Goal: Communication & Community: Answer question/provide support

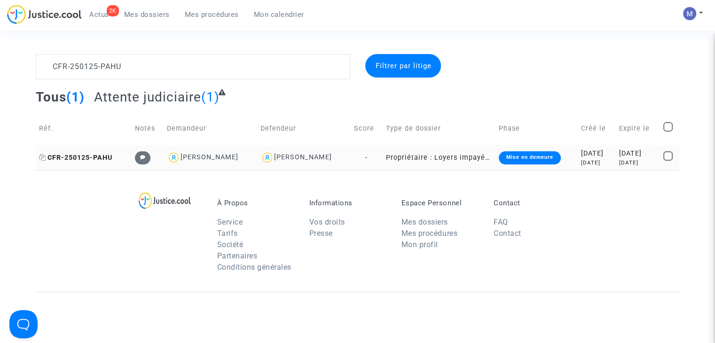
type textarea "CFR-250125-PAHU"
click at [84, 156] on span "CFR-250125-PAHU" at bounding box center [75, 158] width 73 height 8
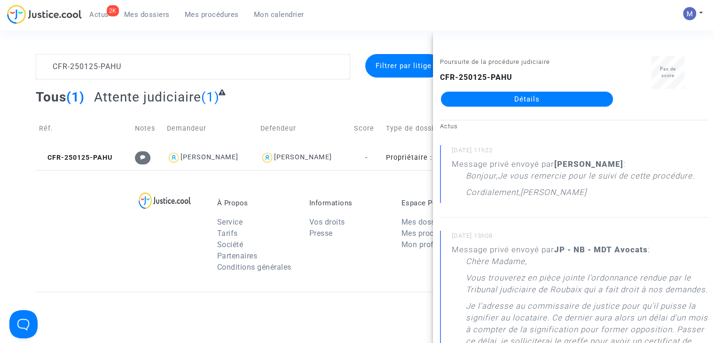
click at [528, 99] on link "Détails" at bounding box center [527, 99] width 172 height 15
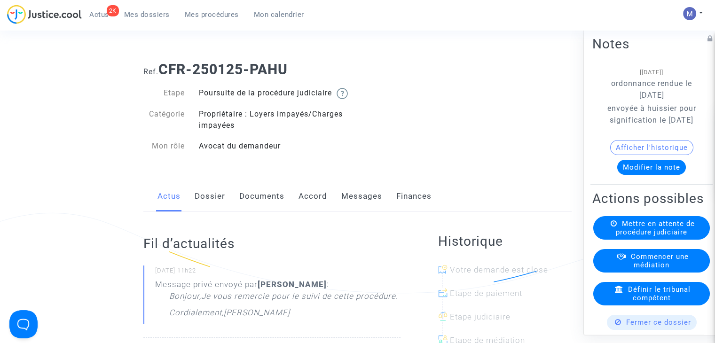
click at [357, 206] on link "Messages" at bounding box center [361, 196] width 41 height 31
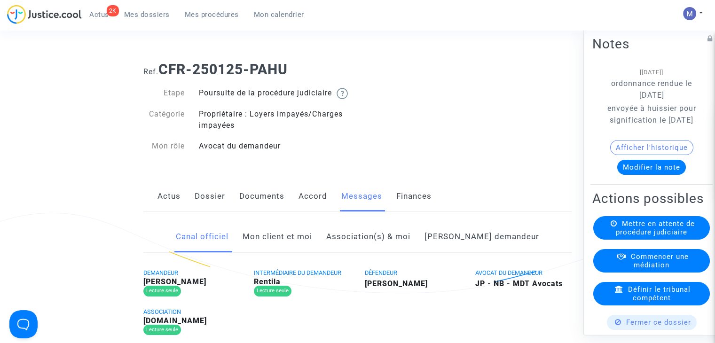
click at [310, 248] on link "Mon client et moi" at bounding box center [278, 237] width 70 height 31
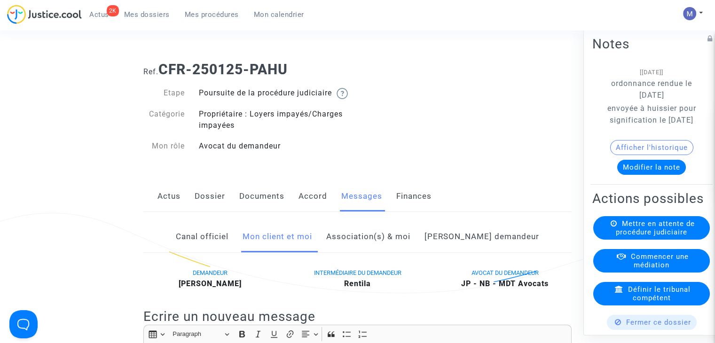
drag, startPoint x: 231, startPoint y: 251, endPoint x: 246, endPoint y: 253, distance: 15.8
click at [229, 251] on link "Canal officiel" at bounding box center [202, 237] width 53 height 31
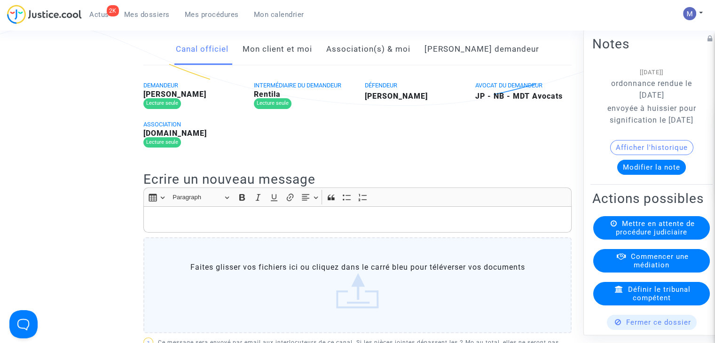
scroll to position [141, 0]
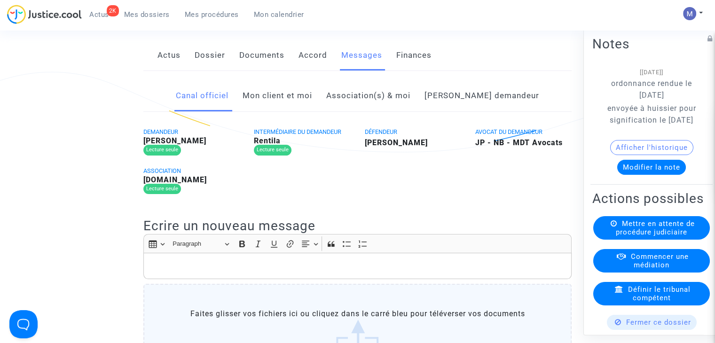
click at [287, 111] on link "Mon client et moi" at bounding box center [278, 95] width 70 height 31
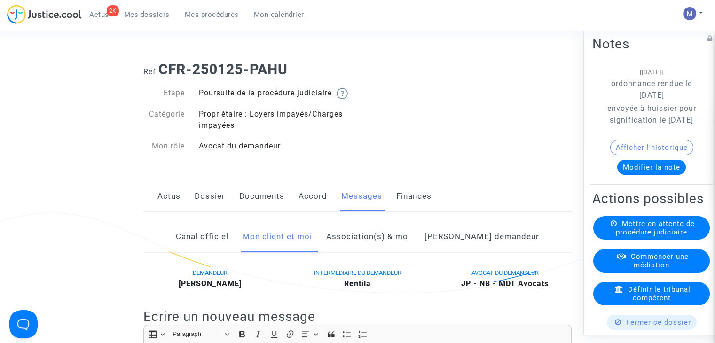
click at [151, 15] on span "Mes dossiers" at bounding box center [147, 14] width 46 height 8
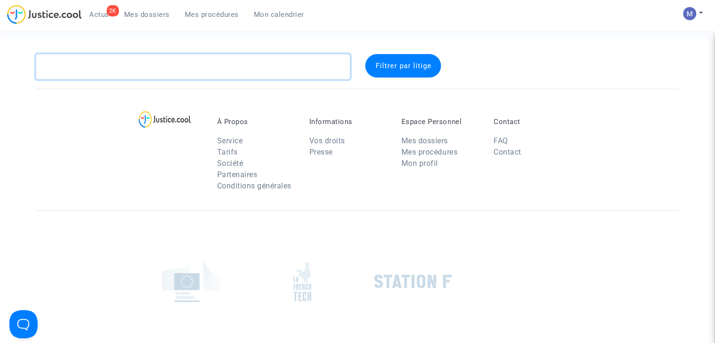
click at [90, 70] on textarea at bounding box center [193, 66] width 315 height 25
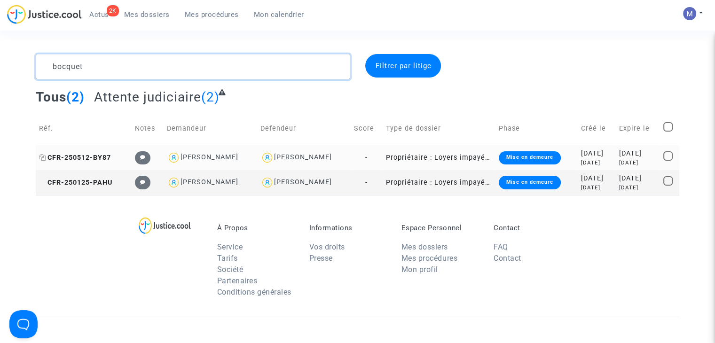
type textarea "bocquet"
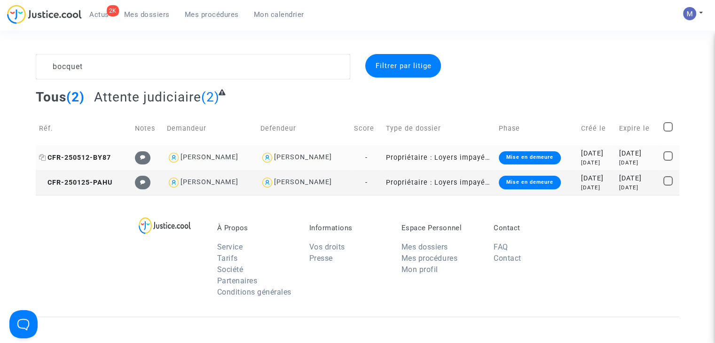
drag, startPoint x: 88, startPoint y: 156, endPoint x: 93, endPoint y: 158, distance: 5.1
click at [89, 156] on span "CFR-250512-BY87" at bounding box center [75, 158] width 72 height 8
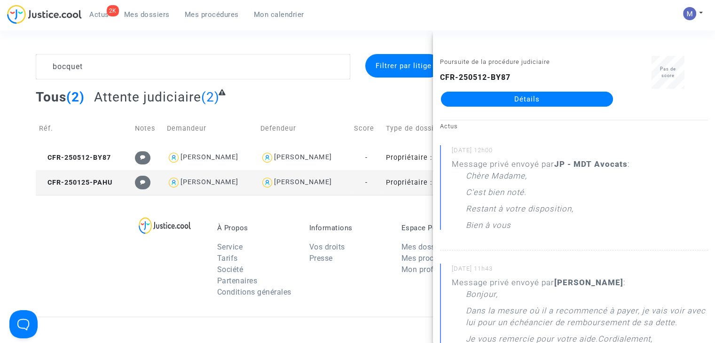
click at [79, 176] on td "CFR-250125-PAHU" at bounding box center [84, 182] width 96 height 25
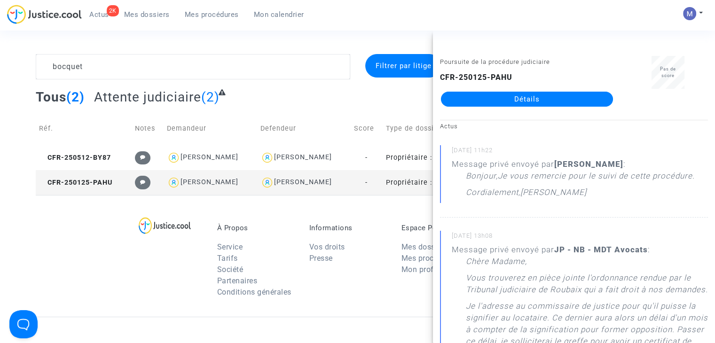
click at [494, 101] on link "Détails" at bounding box center [527, 99] width 172 height 15
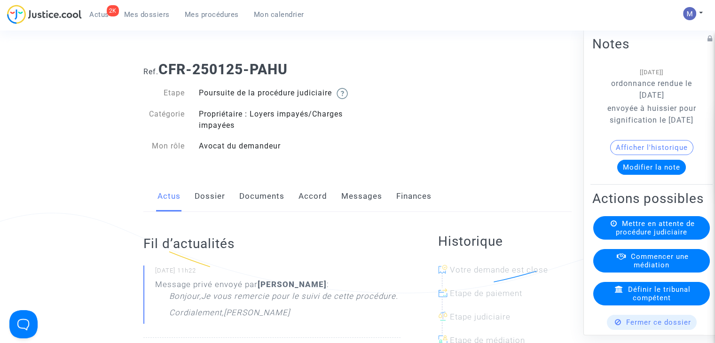
click at [354, 206] on link "Messages" at bounding box center [361, 196] width 41 height 31
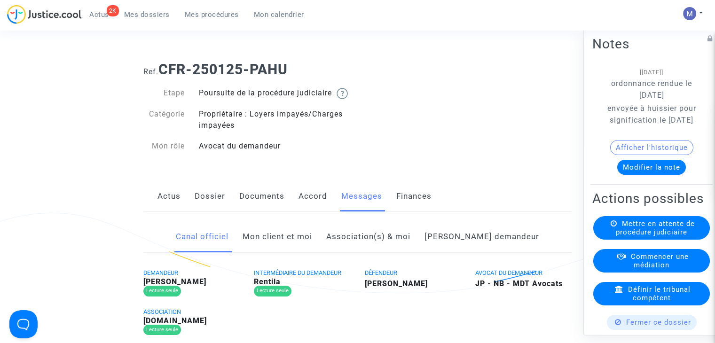
click at [286, 248] on link "Mon client et moi" at bounding box center [278, 237] width 70 height 31
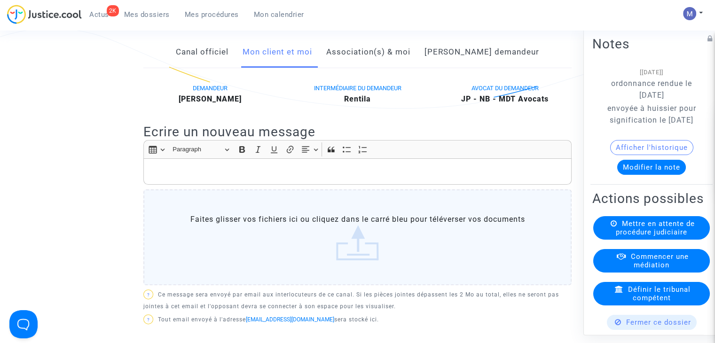
scroll to position [188, 0]
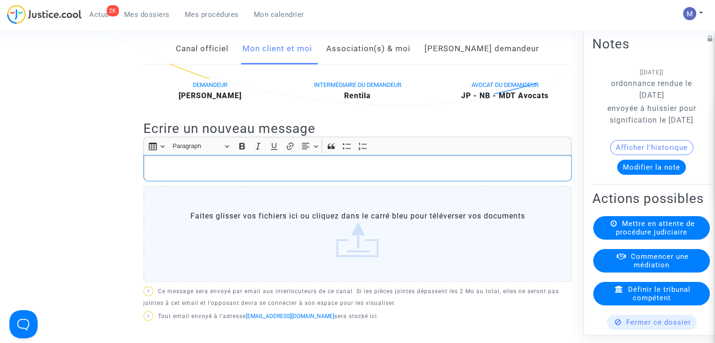
click at [155, 173] on div "Rich Text Editor, main" at bounding box center [357, 168] width 428 height 26
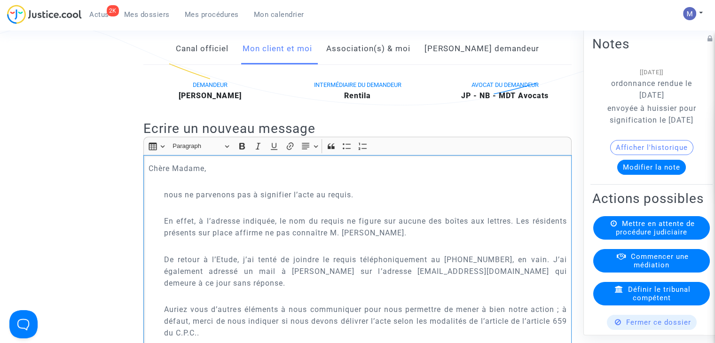
scroll to position [218, 0]
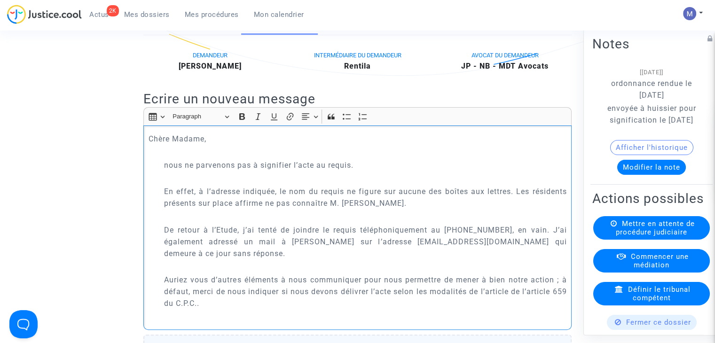
click at [168, 158] on p "Rich Text Editor, main" at bounding box center [358, 152] width 419 height 12
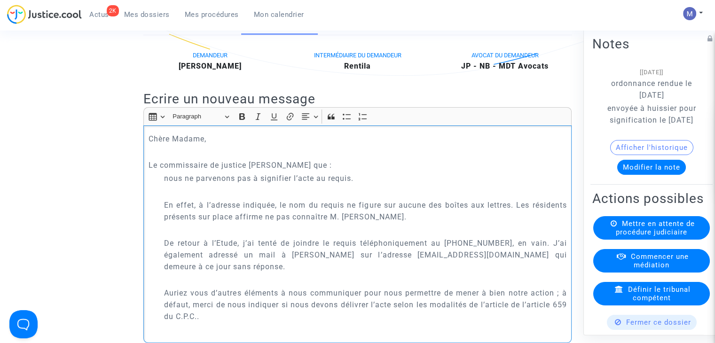
click at [164, 184] on p "nous ne parvenons pas à signifier l’acte au requis." at bounding box center [365, 179] width 403 height 12
click at [171, 184] on p ""nous ne parvenons pas à signifier l’acte au requis." at bounding box center [365, 179] width 403 height 12
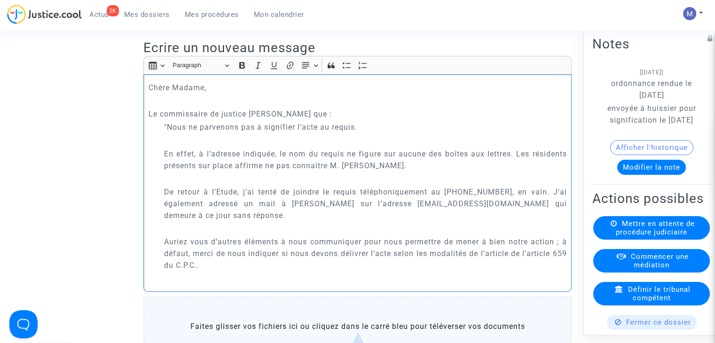
scroll to position [359, 0]
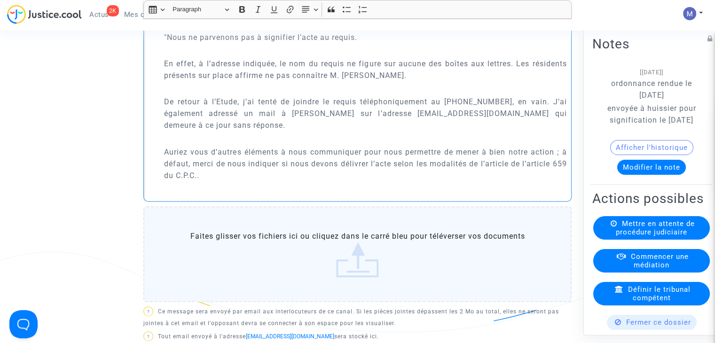
click at [224, 182] on p "Auriez vous d’autres éléments à nous communiquer pour nous permettre de mener à…" at bounding box center [365, 163] width 403 height 35
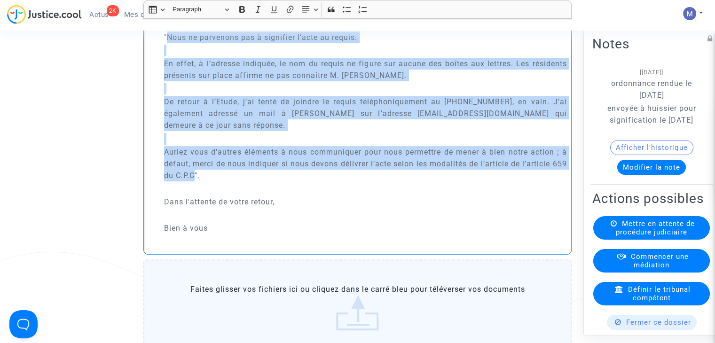
drag, startPoint x: 212, startPoint y: 186, endPoint x: 167, endPoint y: 46, distance: 147.0
click at [167, 46] on div "[PERSON_NAME] [PERSON_NAME], Le commissaire de justice m'indique que : "Nous ne…" at bounding box center [357, 119] width 428 height 270
click at [248, 5] on button "Bold (CTRL+B) Bold" at bounding box center [242, 9] width 14 height 14
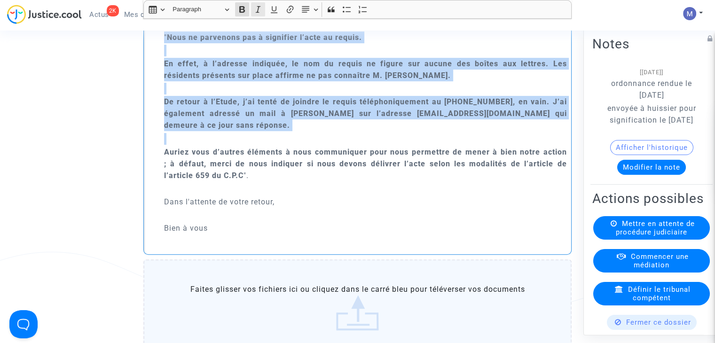
click at [259, 7] on icon "Editor toolbar" at bounding box center [258, 9] width 5 height 7
click at [239, 12] on icon "Editor toolbar" at bounding box center [242, 9] width 6 height 7
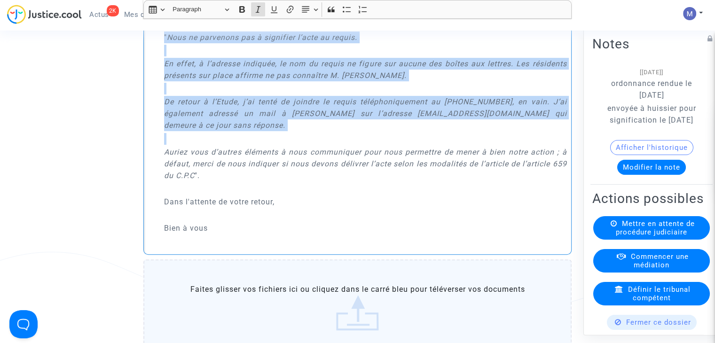
scroll to position [547, 0]
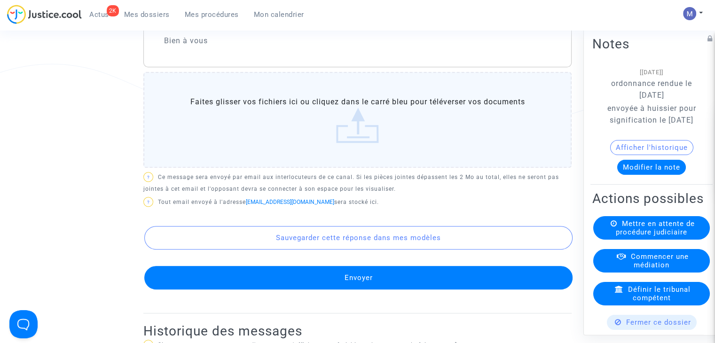
click at [344, 281] on button "Envoyer" at bounding box center [358, 278] width 428 height 24
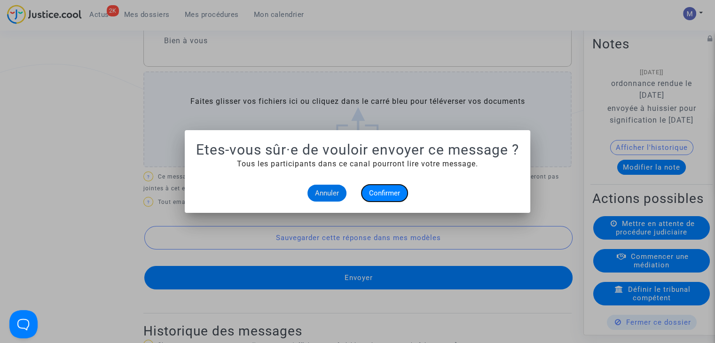
click at [382, 193] on span "Confirmer" at bounding box center [384, 193] width 31 height 8
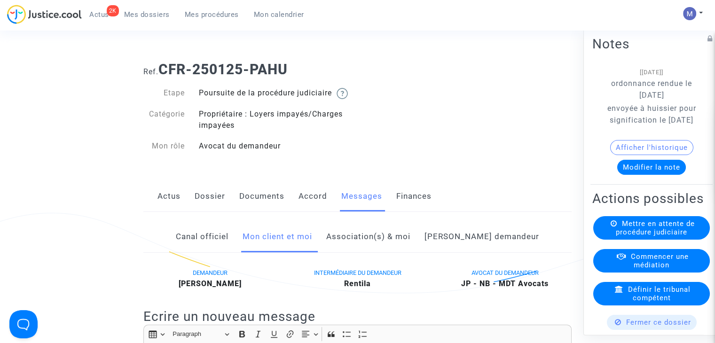
click at [146, 16] on span "Mes dossiers" at bounding box center [147, 14] width 46 height 8
